Goal: Obtain resource: Obtain resource

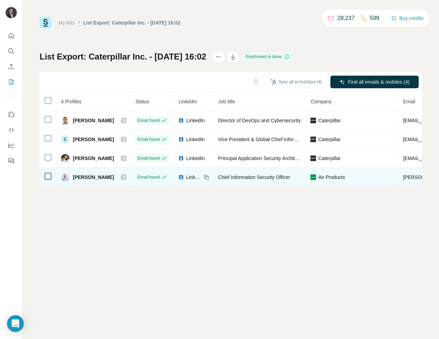
scroll to position [0, 204]
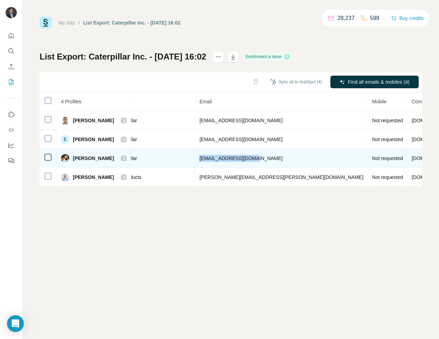
drag, startPoint x: 243, startPoint y: 159, endPoint x: 184, endPoint y: 159, distance: 58.2
click at [195, 159] on td "[EMAIL_ADDRESS][DOMAIN_NAME]" at bounding box center [281, 158] width 173 height 19
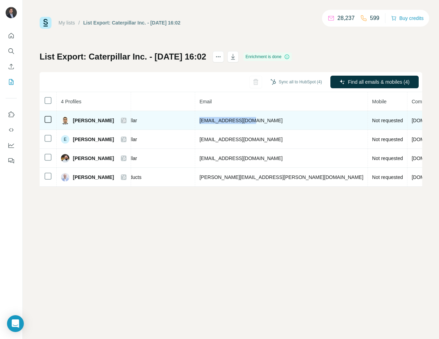
drag, startPoint x: 236, startPoint y: 121, endPoint x: 170, endPoint y: 122, distance: 65.9
click at [170, 122] on tr "[PERSON_NAME] Email found LinkedIn Director of DevOps and Cybersecurity Caterpi…" at bounding box center [189, 120] width 707 height 19
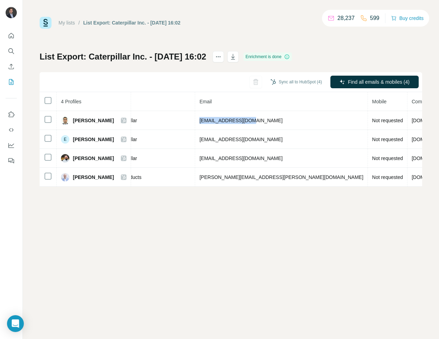
copy tr "[EMAIL_ADDRESS][DOMAIN_NAME]"
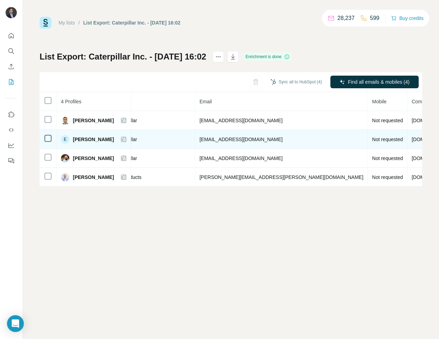
click at [208, 142] on td "[EMAIL_ADDRESS][DOMAIN_NAME]" at bounding box center [281, 139] width 173 height 19
click at [208, 140] on span "[EMAIL_ADDRESS][DOMAIN_NAME]" at bounding box center [240, 140] width 83 height 6
copy span "[EMAIL_ADDRESS][DOMAIN_NAME]"
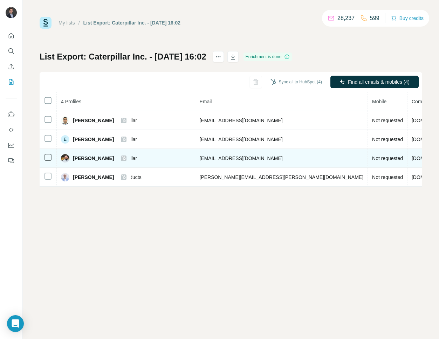
click at [210, 157] on span "[EMAIL_ADDRESS][DOMAIN_NAME]" at bounding box center [240, 159] width 83 height 6
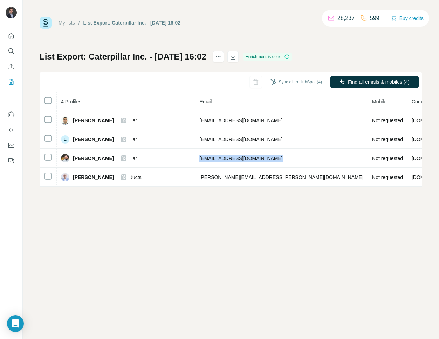
copy span "[EMAIL_ADDRESS][DOMAIN_NAME]"
drag, startPoint x: 180, startPoint y: 224, endPoint x: 177, endPoint y: 222, distance: 4.6
click at [180, 224] on div "My lists / List Export: Caterpillar Inc. - [DATE] 16:02 28,237 599 Buy credits …" at bounding box center [231, 169] width 416 height 339
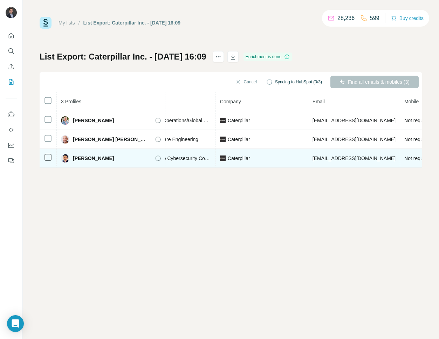
scroll to position [0, 130]
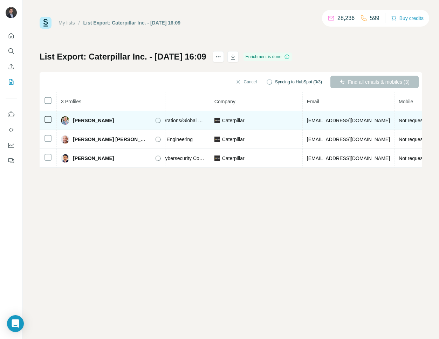
click at [334, 122] on span "vanburger_christopher_j@cat.com" at bounding box center [348, 121] width 83 height 6
copy span "vanburger_christopher_j@cat.com"
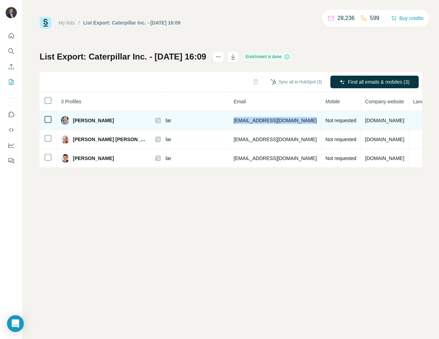
scroll to position [0, 226]
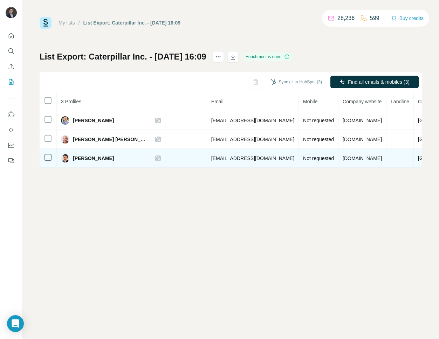
click at [211, 158] on span "vinay.gandhi@cat.com" at bounding box center [252, 159] width 83 height 6
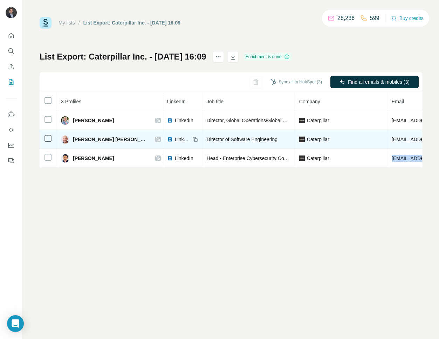
scroll to position [0, 149]
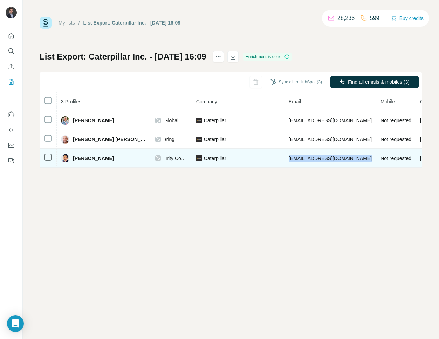
copy span "vinay.gandhi@cat.com"
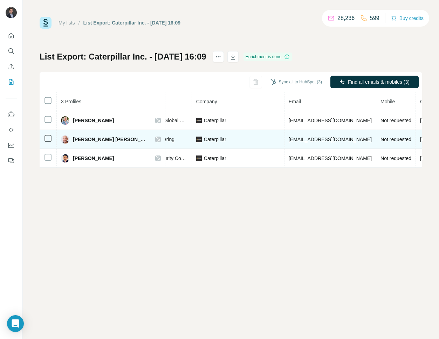
click at [303, 138] on span "mcelhinney_stinson_x@cat.com" at bounding box center [330, 140] width 83 height 6
copy span "mcelhinney_stinson_x@cat.com"
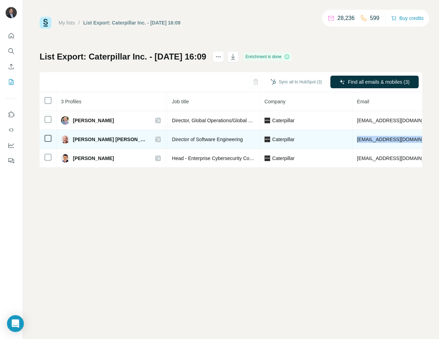
scroll to position [0, 89]
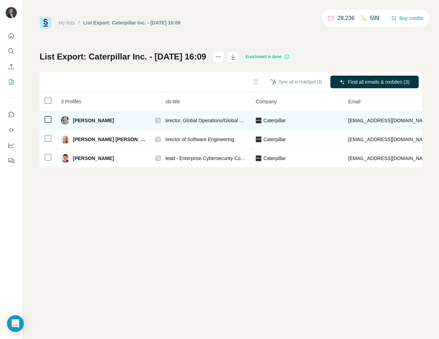
click at [348, 122] on span "vanburger_christopher_j@cat.com" at bounding box center [389, 121] width 83 height 6
copy span "vanburger_christopher_j@cat.com"
